Goal: Find contact information: Find contact information

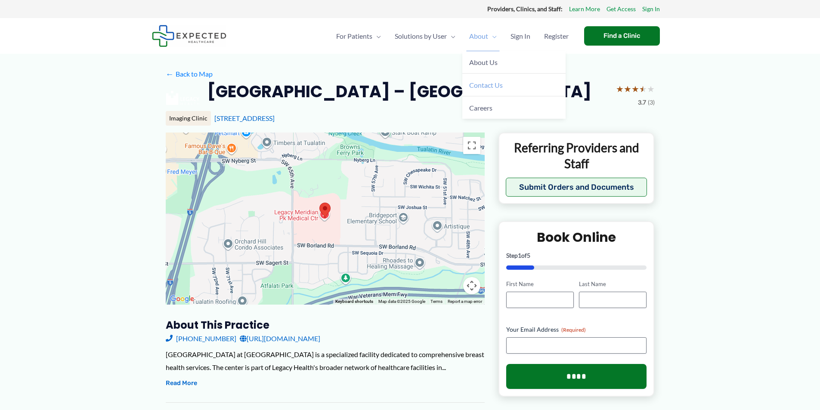
click at [469, 85] on span "Contact Us" at bounding box center [486, 85] width 34 height 8
click at [485, 88] on span "Contact Us" at bounding box center [486, 85] width 34 height 8
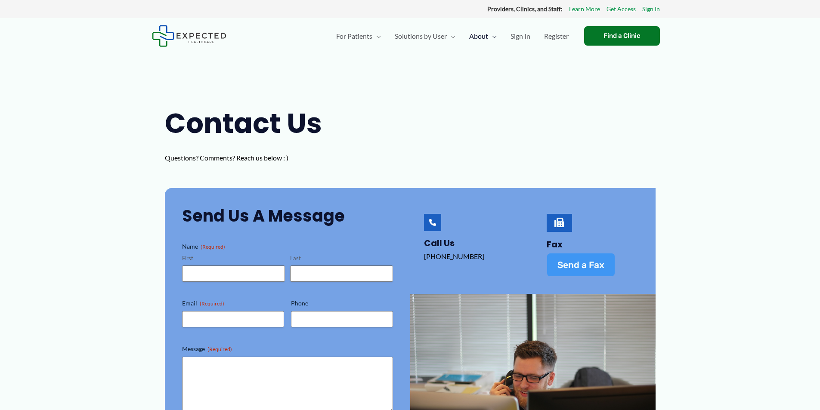
click at [590, 273] on link "Send a Fax" at bounding box center [581, 265] width 68 height 24
